Goal: Task Accomplishment & Management: Complete application form

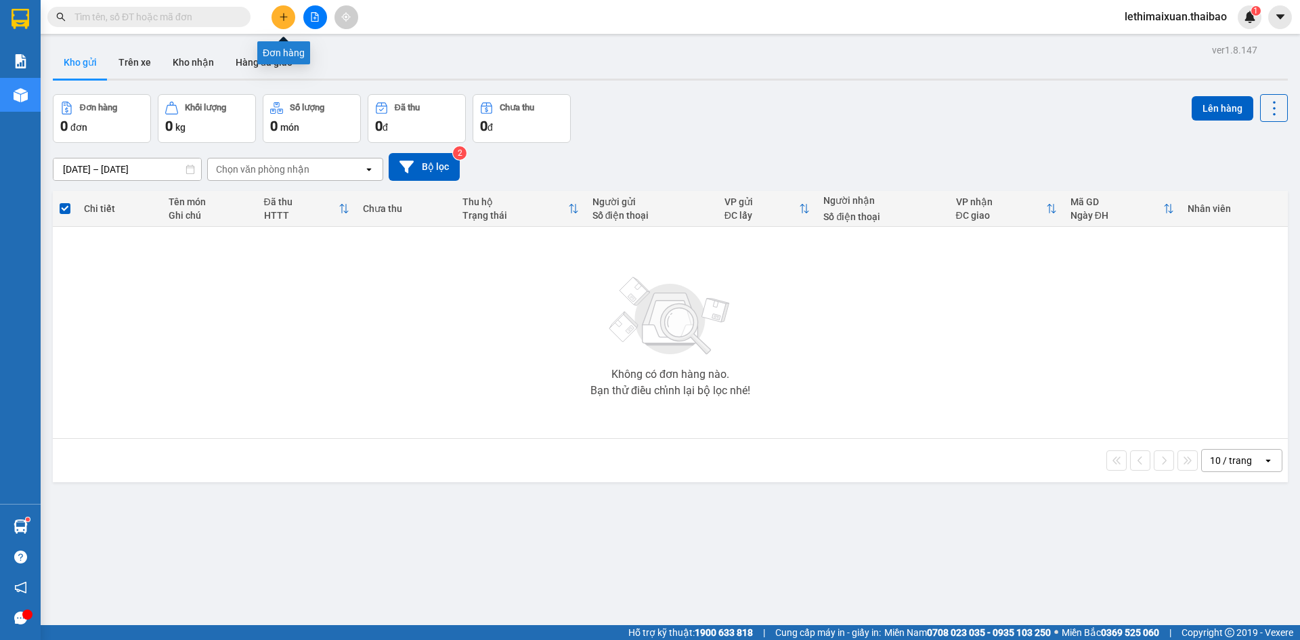
click at [274, 16] on button at bounding box center [284, 17] width 24 height 24
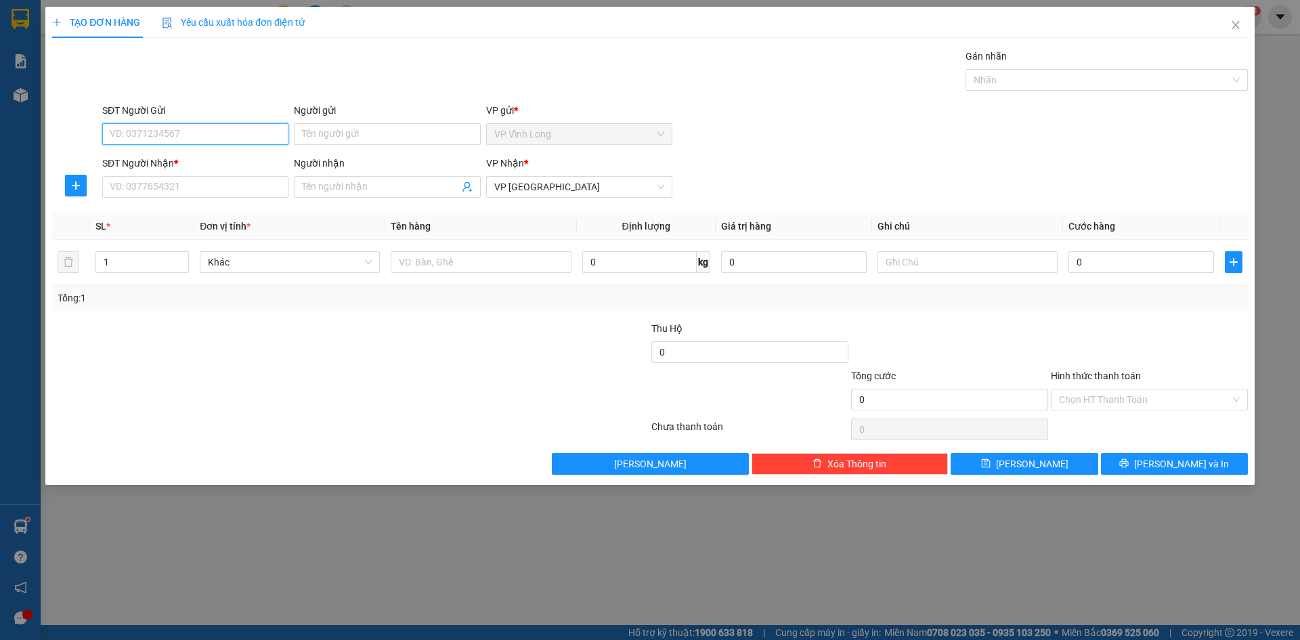
click at [162, 135] on input "SĐT Người Gửi" at bounding box center [195, 134] width 186 height 22
click at [182, 181] on input "SĐT Người Nhận *" at bounding box center [195, 187] width 186 height 22
type input "0947479595"
click at [331, 191] on input "Người nhận" at bounding box center [380, 186] width 156 height 15
click at [173, 183] on input "0947479595" at bounding box center [195, 187] width 186 height 22
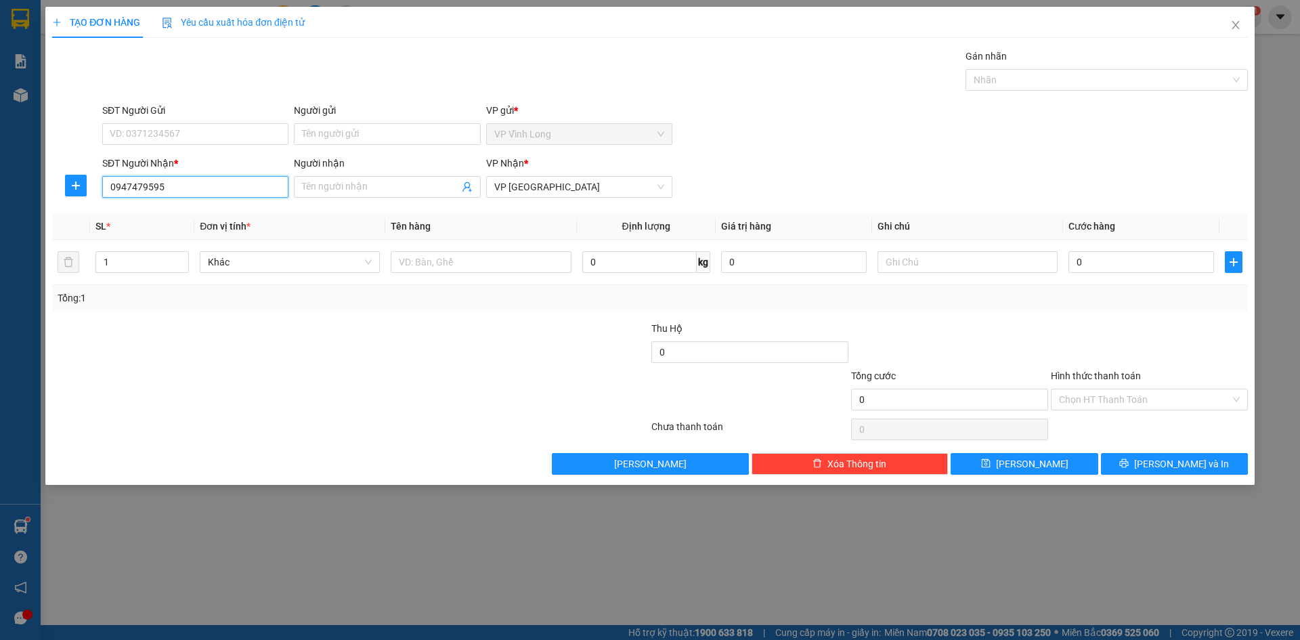
click at [173, 183] on input "0947479595" at bounding box center [195, 187] width 186 height 22
click at [175, 135] on input "SĐT Người Gửi" at bounding box center [195, 134] width 186 height 22
paste input "0947479595"
type input "0947479595"
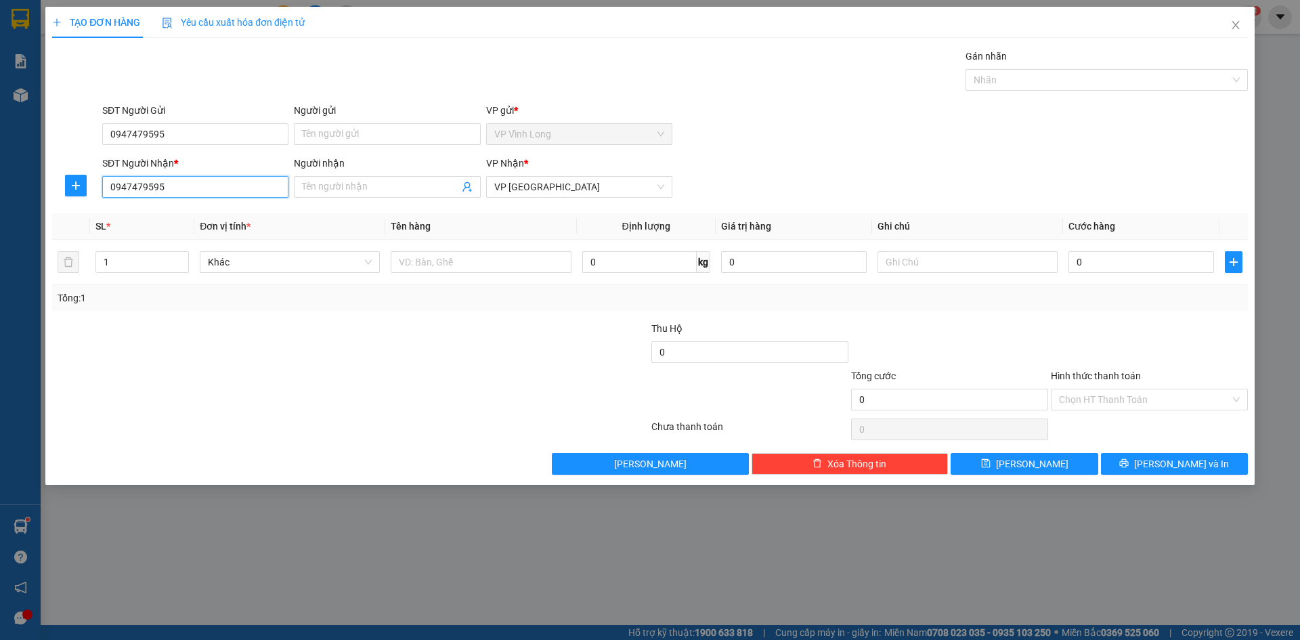
click at [168, 181] on input "0947479595" at bounding box center [195, 187] width 186 height 22
type input "0919520562"
click at [381, 186] on input "Người nhận" at bounding box center [380, 186] width 156 height 15
type input "[PERSON_NAME]"
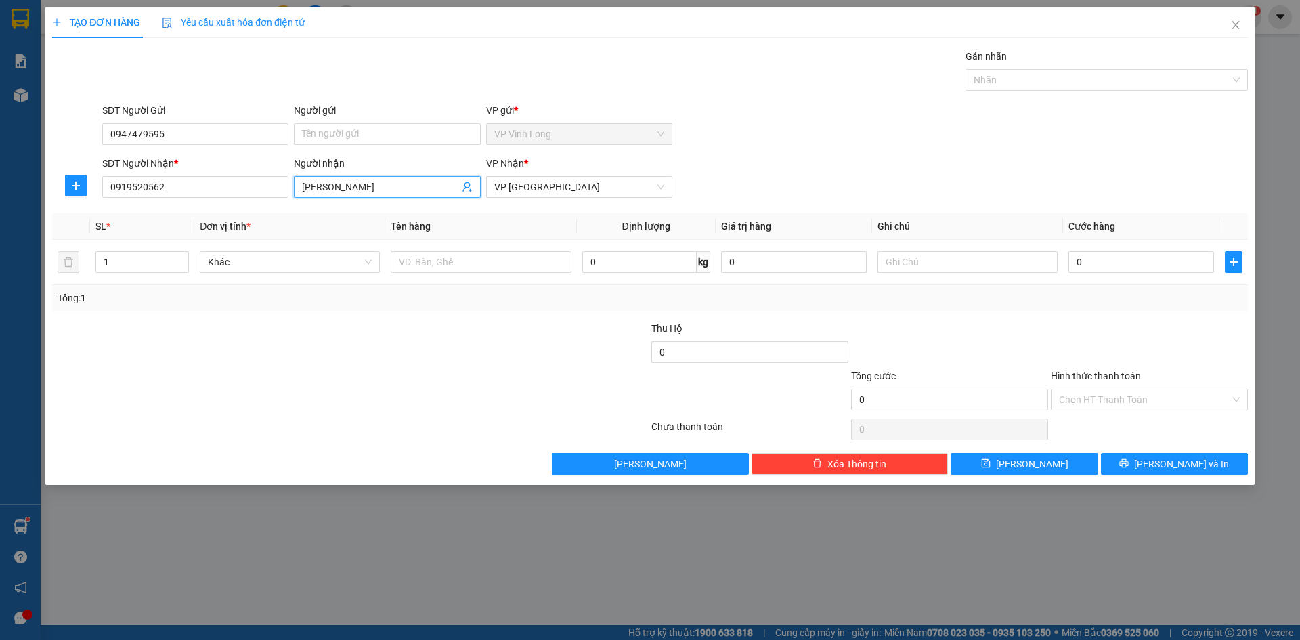
click at [360, 384] on div at bounding box center [251, 391] width 400 height 47
click at [1095, 265] on input "0" at bounding box center [1142, 262] width 146 height 22
type input "2"
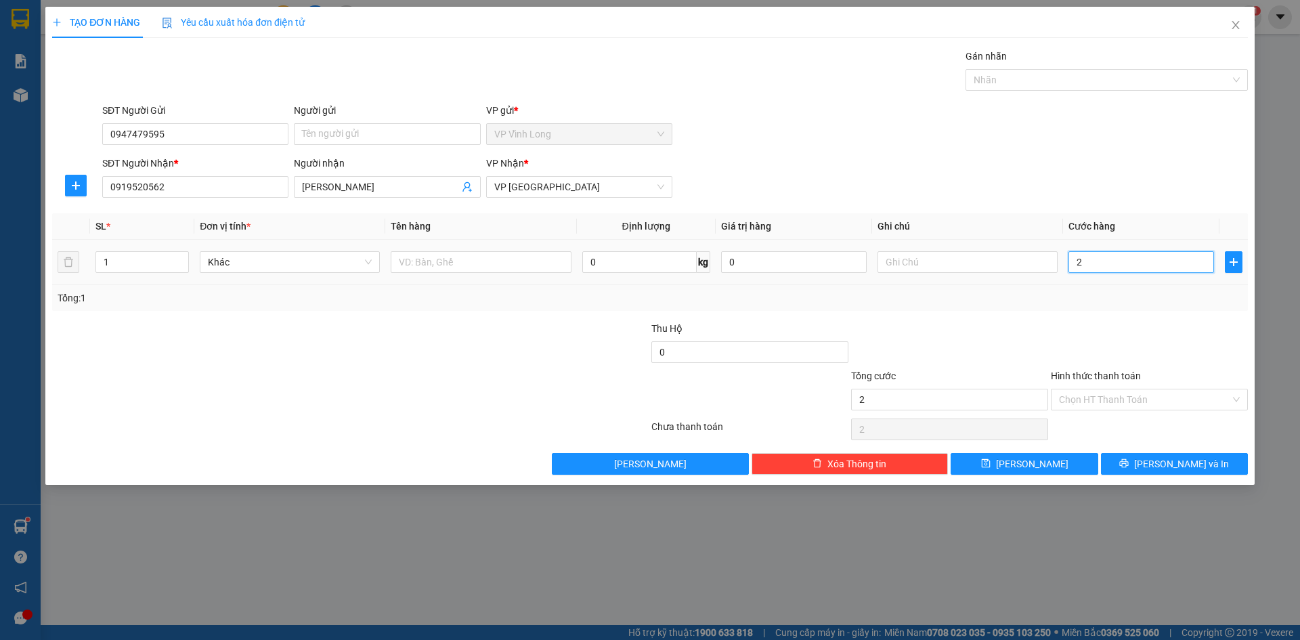
type input "20"
type input "200"
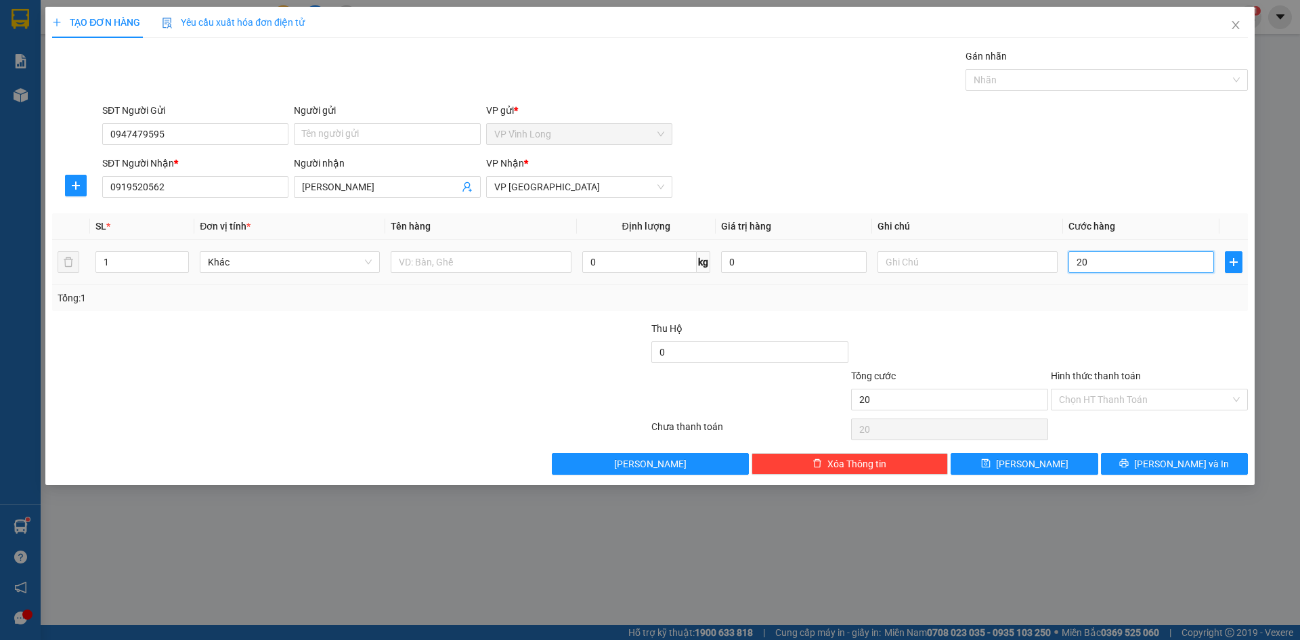
type input "200"
type input "2.000"
type input "20.000"
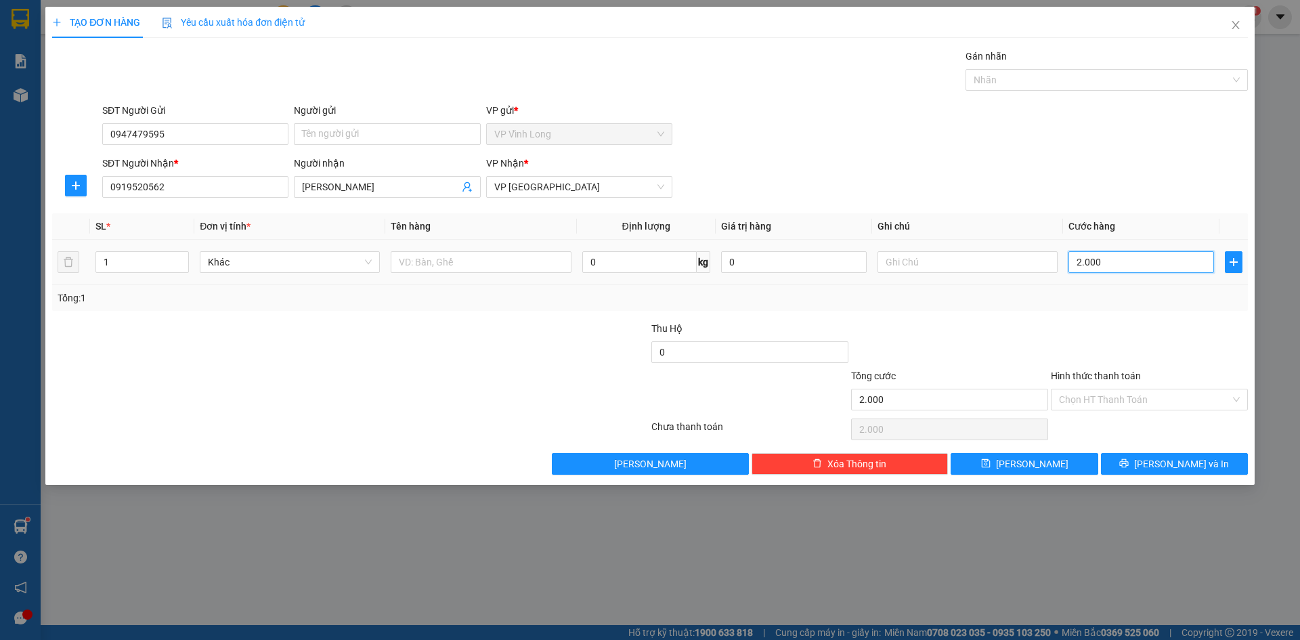
type input "20.000"
click at [1126, 400] on input "Hình thức thanh toán" at bounding box center [1144, 399] width 171 height 20
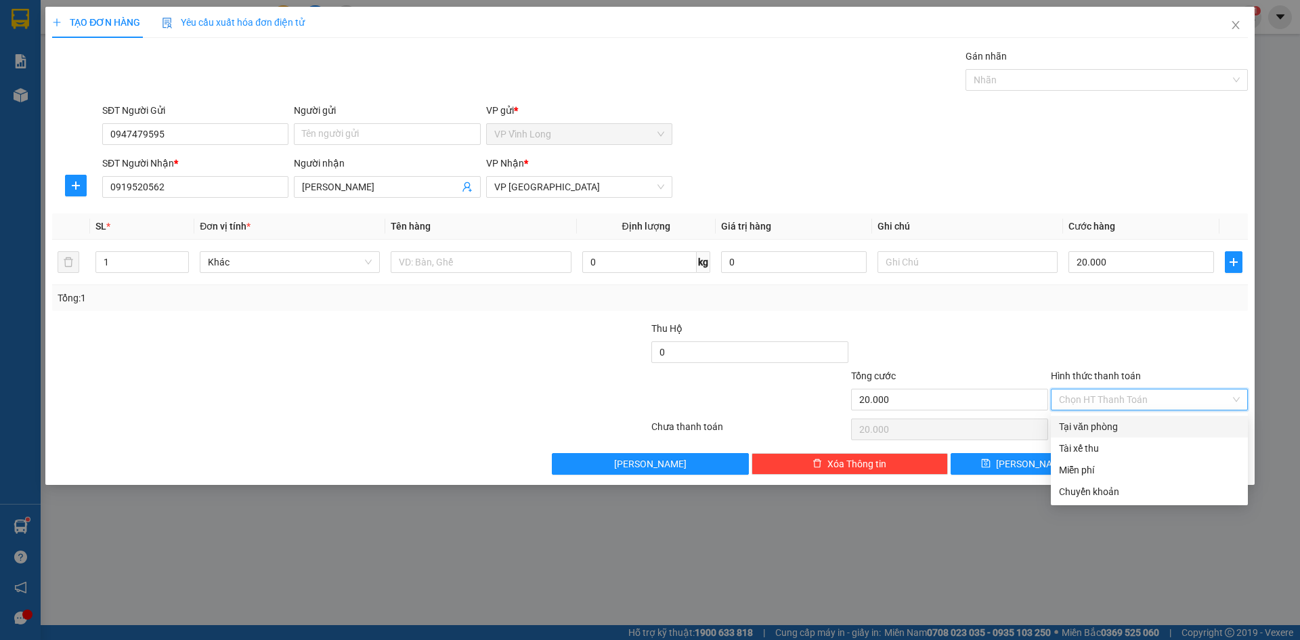
click at [1105, 423] on div "Tại văn phòng" at bounding box center [1149, 426] width 181 height 15
type input "0"
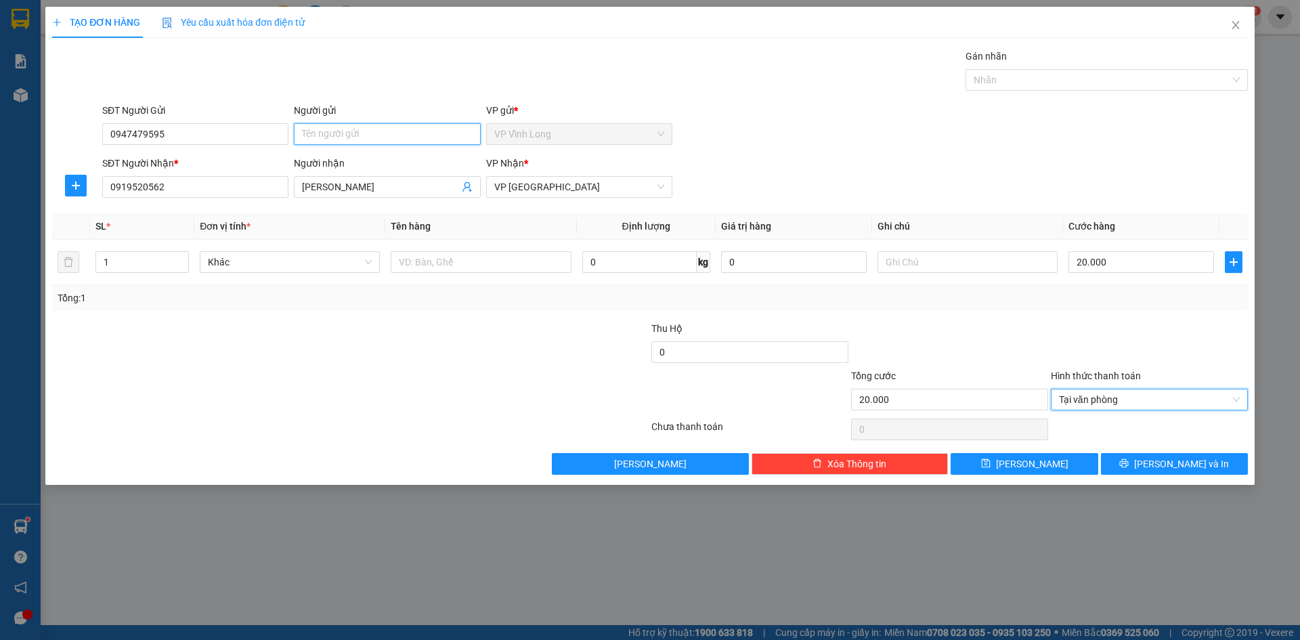
click at [330, 128] on input "Người gửi" at bounding box center [387, 134] width 186 height 22
click at [332, 138] on input "Người gửi" at bounding box center [387, 134] width 186 height 22
type input "[PERSON_NAME]"
click at [383, 354] on div at bounding box center [251, 344] width 400 height 47
click at [1173, 463] on span "[PERSON_NAME] và In" at bounding box center [1181, 463] width 95 height 15
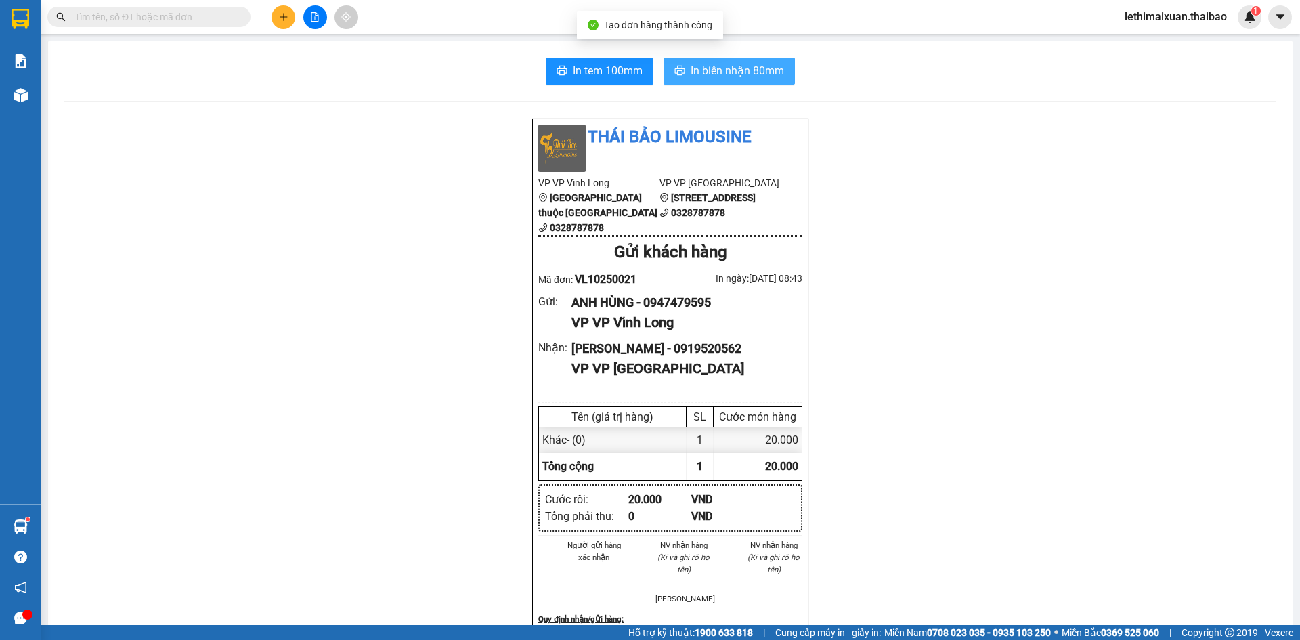
click at [725, 64] on span "In biên nhận 80mm" at bounding box center [737, 70] width 93 height 17
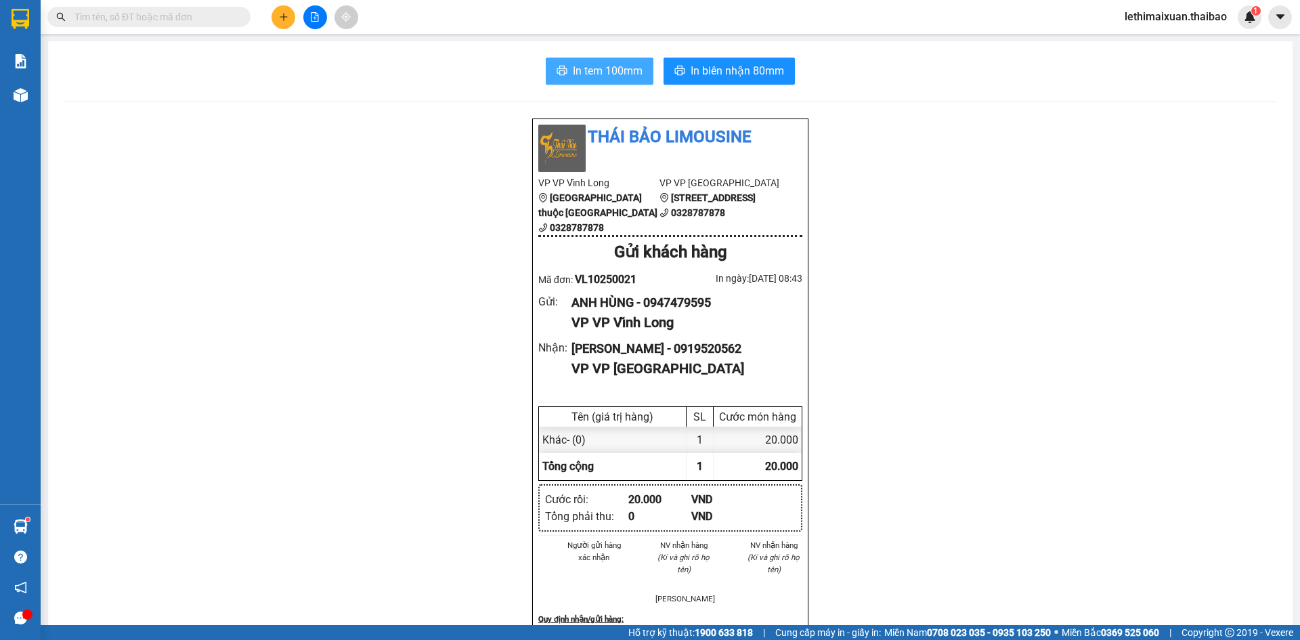
click at [598, 74] on span "In tem 100mm" at bounding box center [608, 70] width 70 height 17
click at [242, 137] on div "Thái Bảo Limousine VP VP Vĩnh [GEOGRAPHIC_DATA] thuộc [GEOGRAPHIC_DATA] 0328787…" at bounding box center [670, 647] width 1212 height 1059
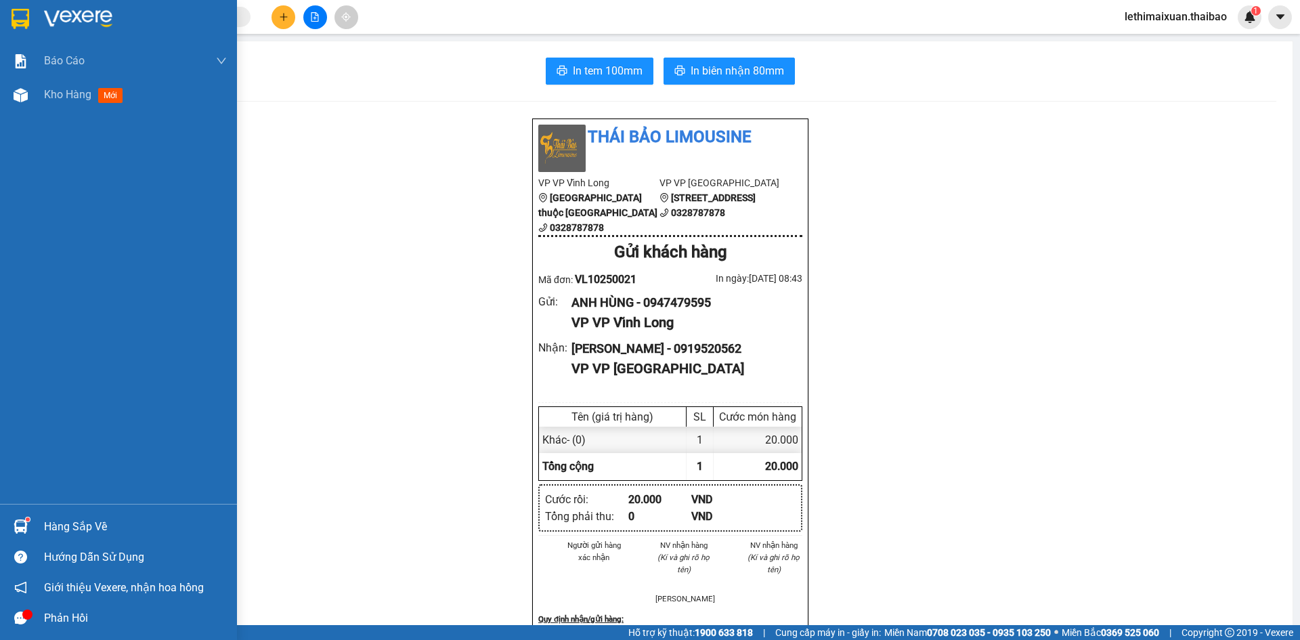
click at [25, 22] on img at bounding box center [21, 19] width 18 height 20
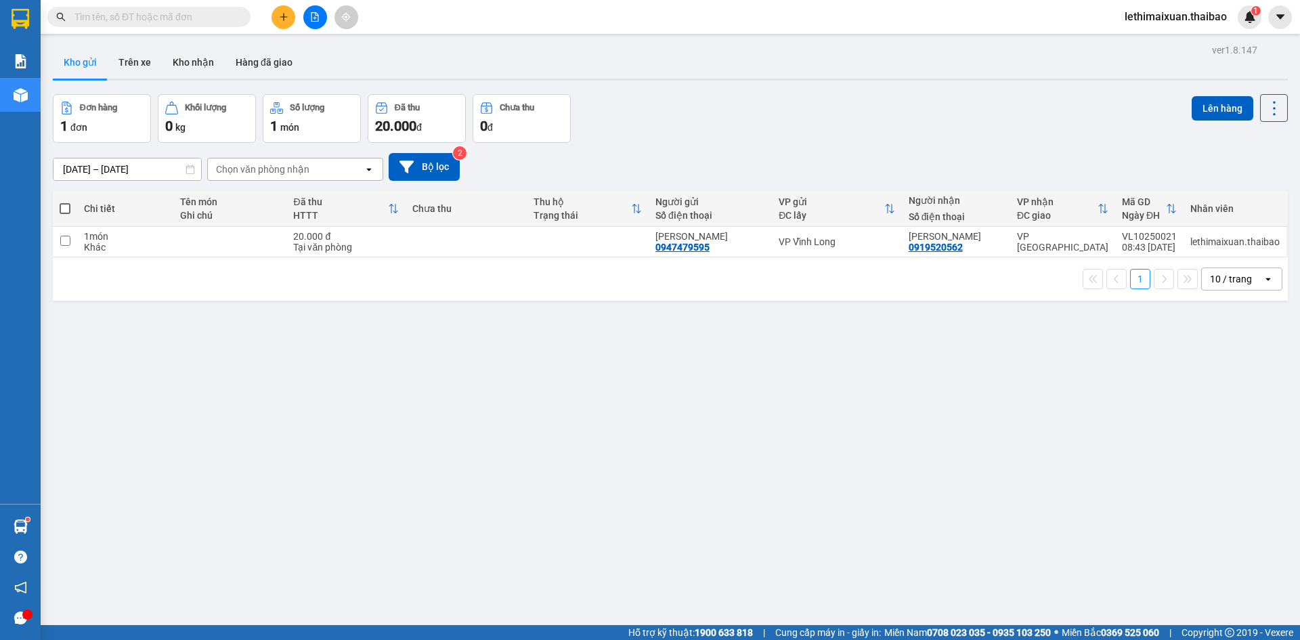
click at [90, 64] on button "Kho gửi" at bounding box center [80, 62] width 55 height 33
click at [135, 63] on button "Trên xe" at bounding box center [135, 62] width 54 height 33
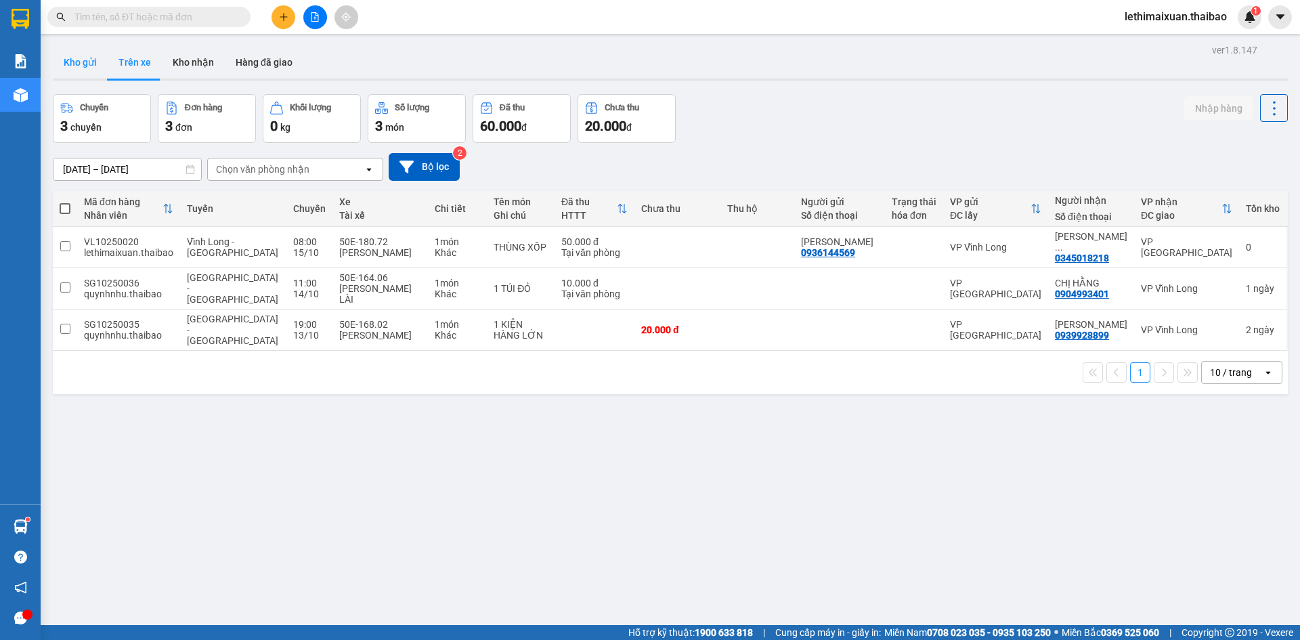
click at [83, 64] on button "Kho gửi" at bounding box center [80, 62] width 55 height 33
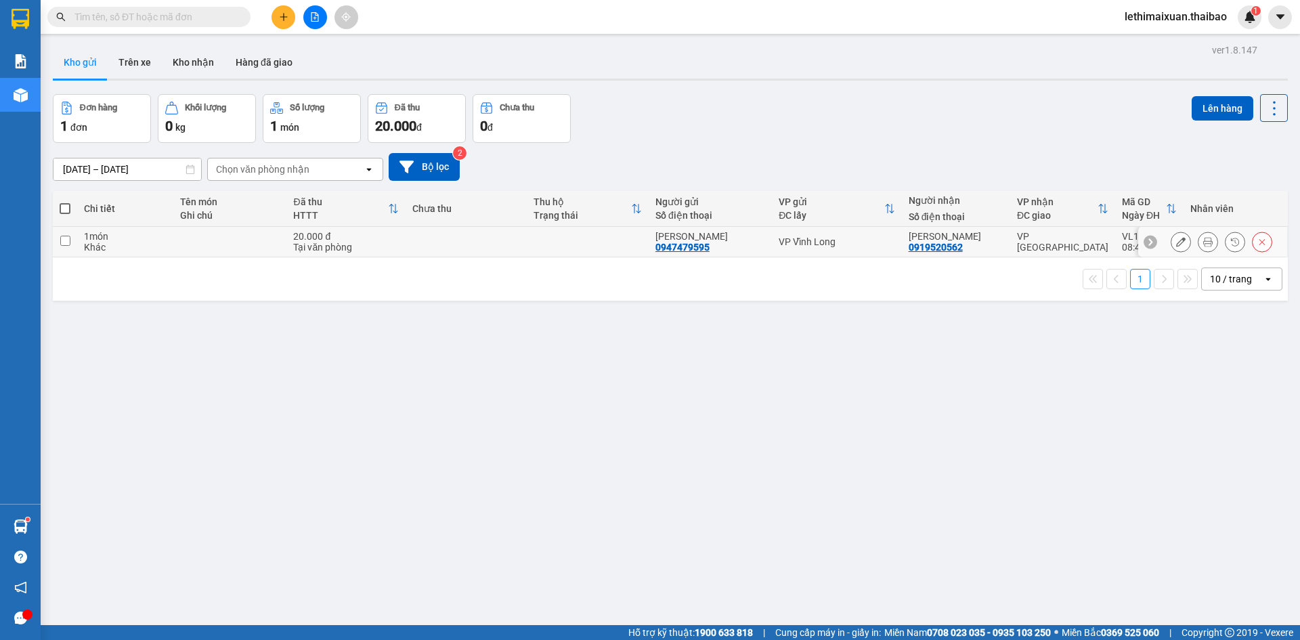
click at [65, 240] on input "checkbox" at bounding box center [65, 241] width 10 height 10
checkbox input "true"
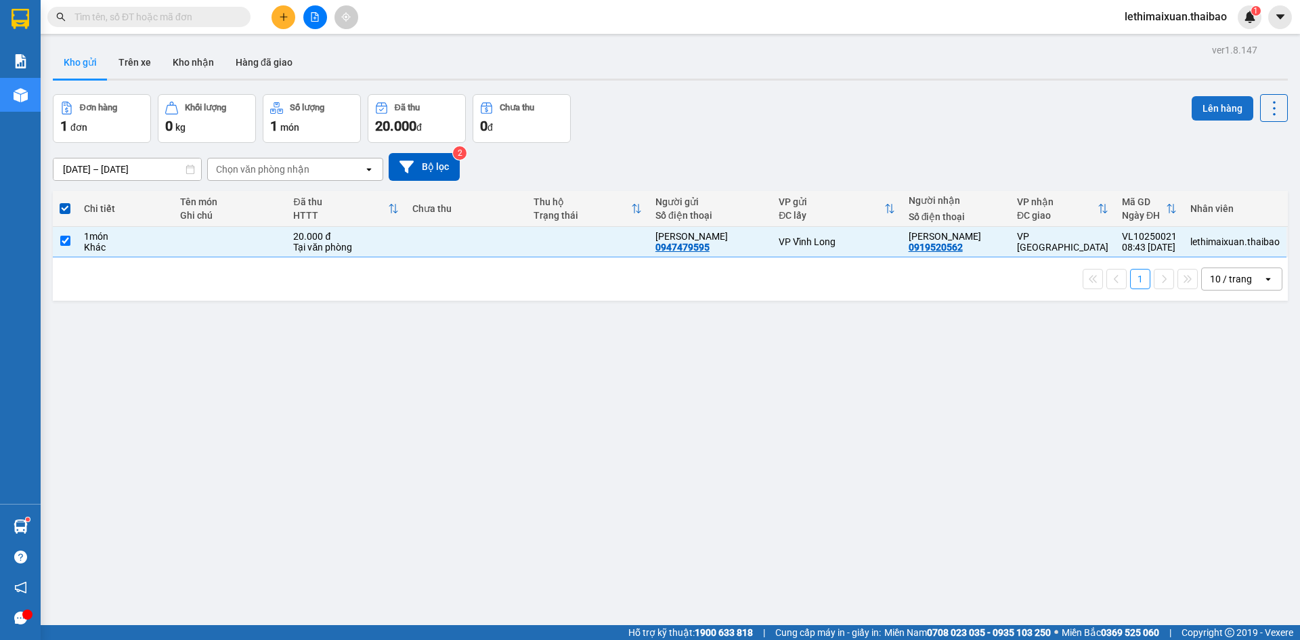
click at [1207, 106] on button "Lên hàng" at bounding box center [1223, 108] width 62 height 24
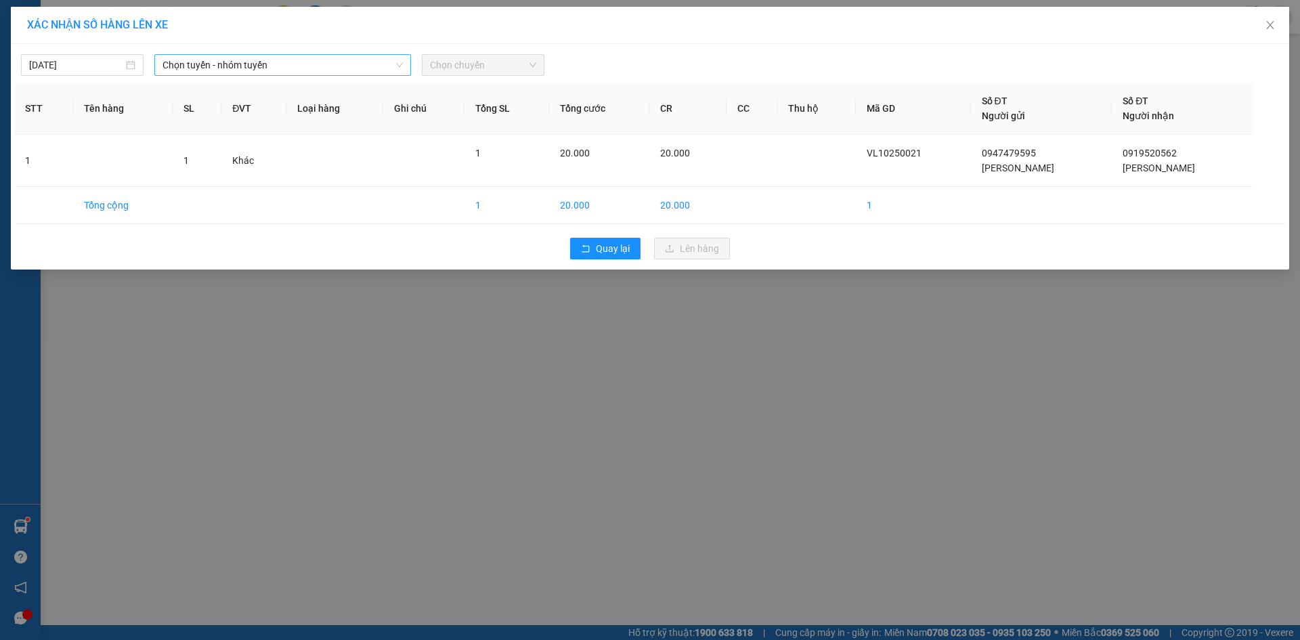
click at [309, 66] on span "Chọn tuyến - nhóm tuyến" at bounding box center [283, 65] width 240 height 20
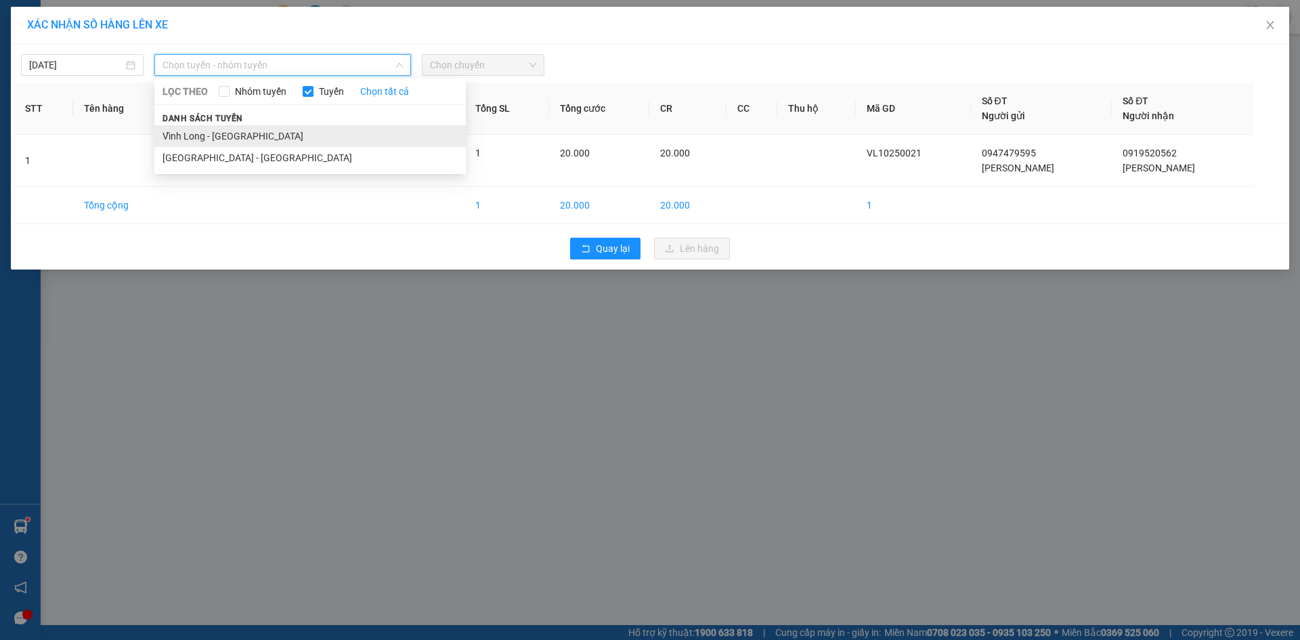
click at [259, 133] on li "Vĩnh Long - [GEOGRAPHIC_DATA]" at bounding box center [310, 136] width 312 height 22
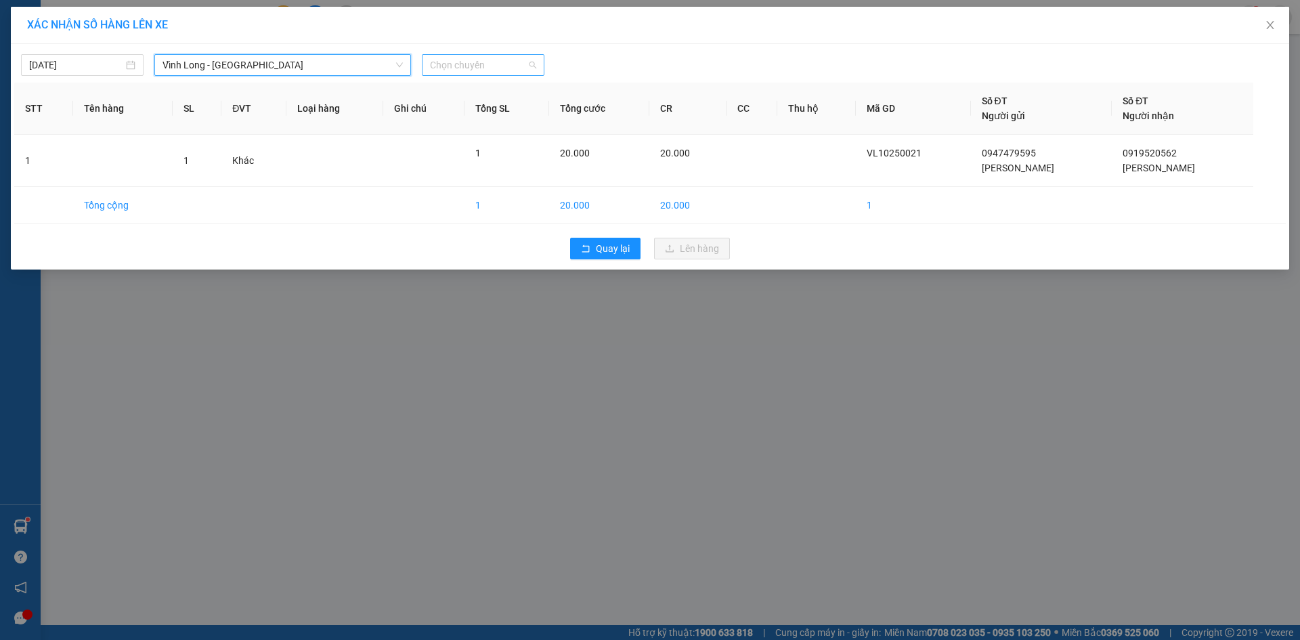
click at [460, 68] on span "Chọn chuyến" at bounding box center [483, 65] width 106 height 20
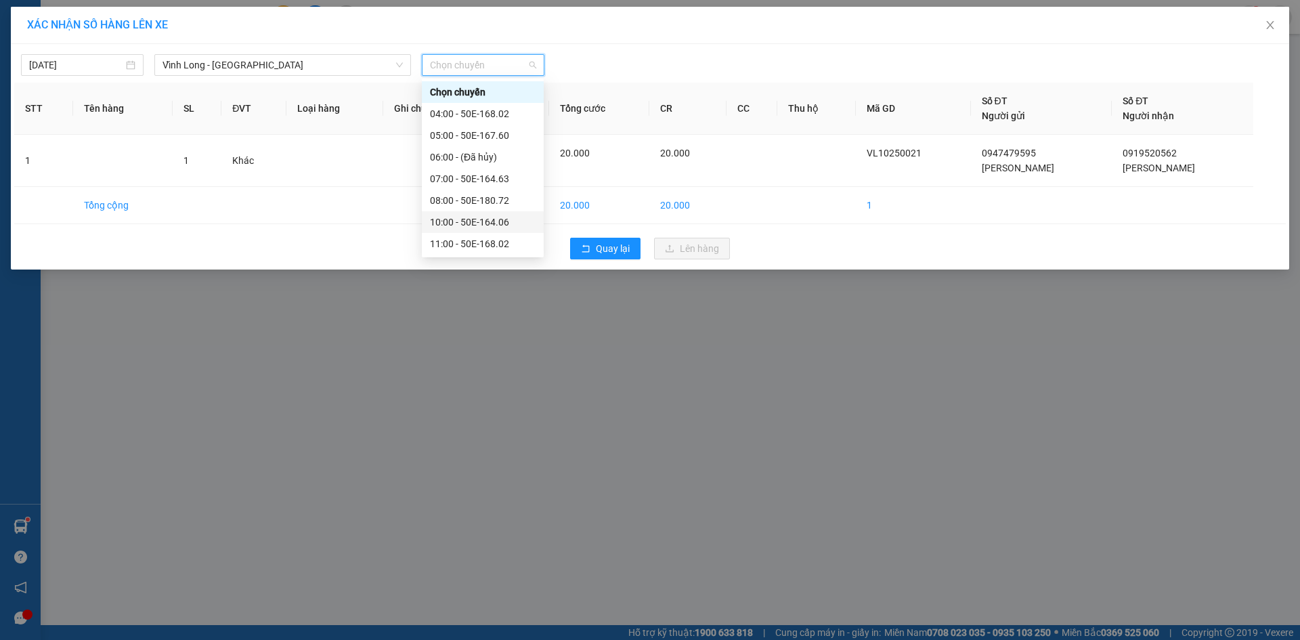
click at [469, 221] on div "10:00 - 50E-164.06" at bounding box center [483, 222] width 106 height 15
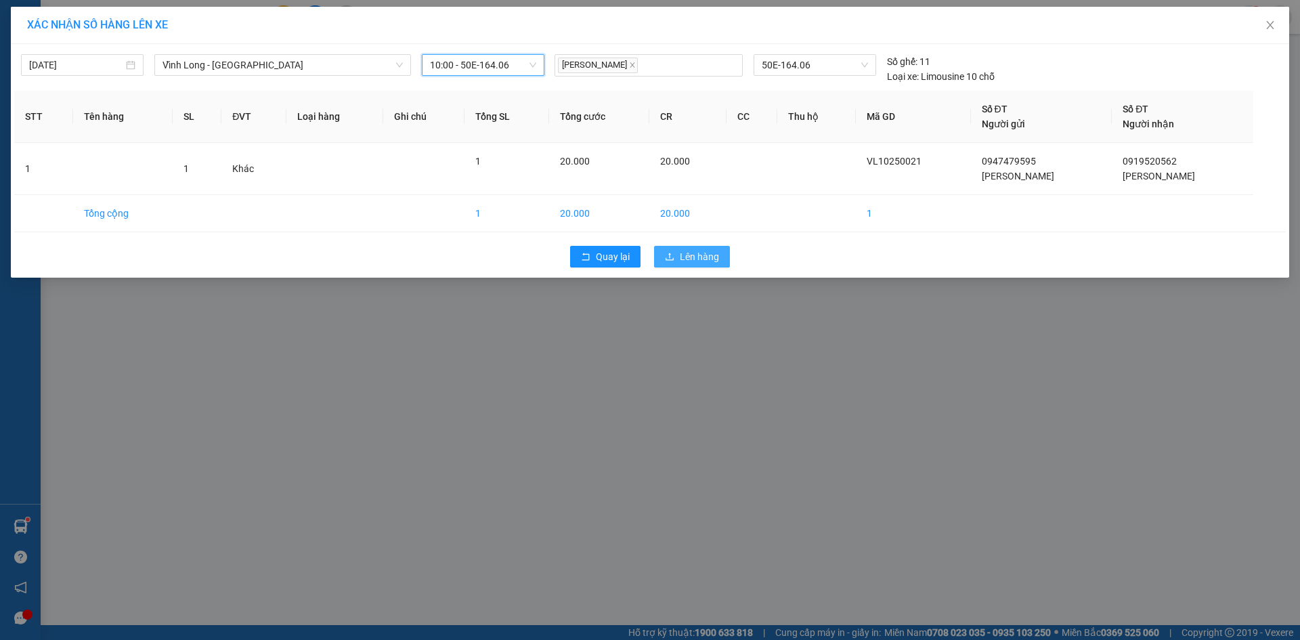
click at [697, 261] on span "Lên hàng" at bounding box center [699, 256] width 39 height 15
